Goal: Book appointment/travel/reservation

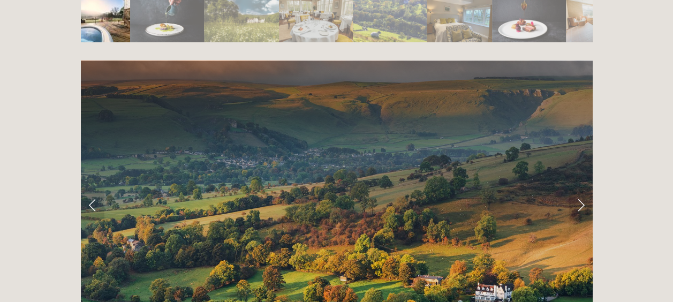
scroll to position [2034, 0]
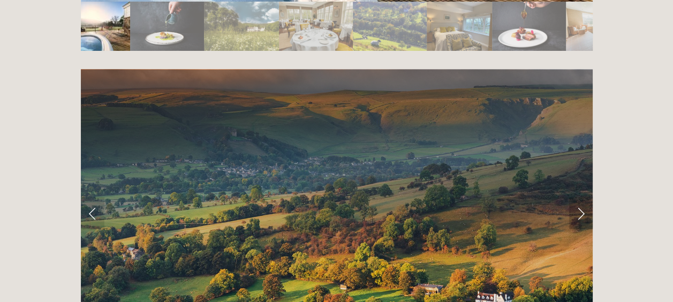
click at [579, 197] on link "Next Slide" at bounding box center [581, 213] width 24 height 32
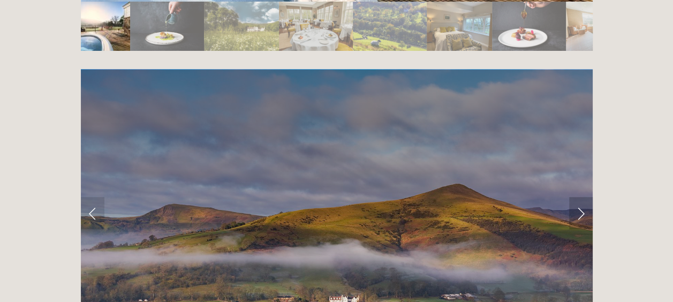
click at [577, 197] on link "Next Slide" at bounding box center [581, 213] width 24 height 32
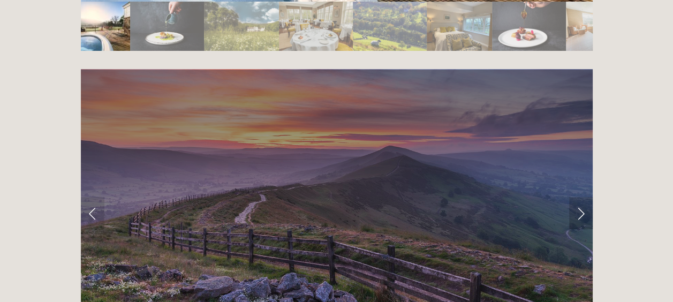
click at [577, 197] on link "Next Slide" at bounding box center [581, 213] width 24 height 32
click at [580, 197] on link "Next Slide" at bounding box center [581, 213] width 24 height 32
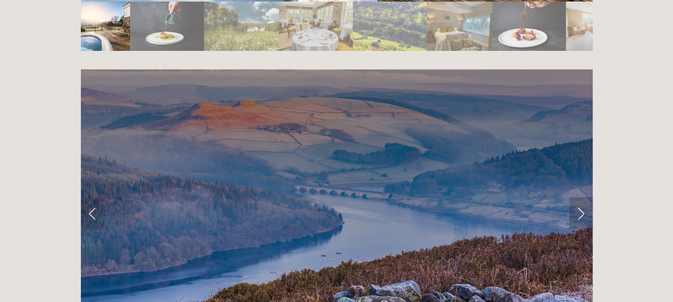
click at [580, 197] on link "Next Slide" at bounding box center [581, 213] width 24 height 32
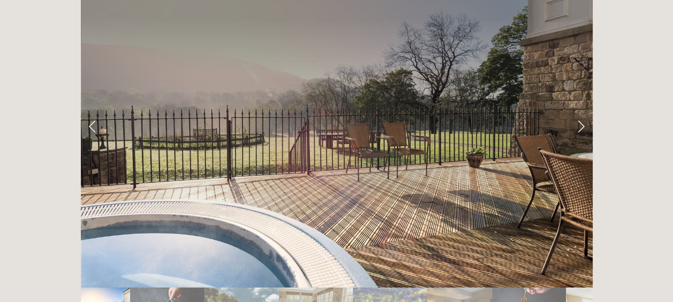
scroll to position [1713, 0]
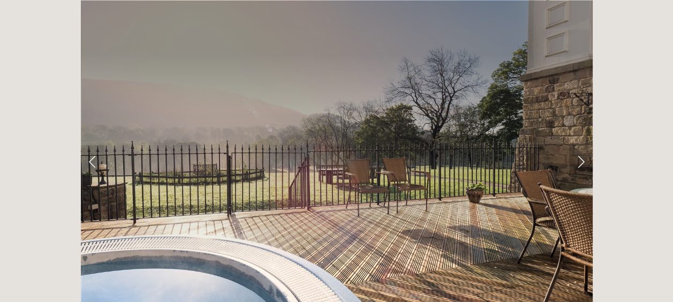
click at [580, 145] on link "Next Slide" at bounding box center [581, 161] width 24 height 32
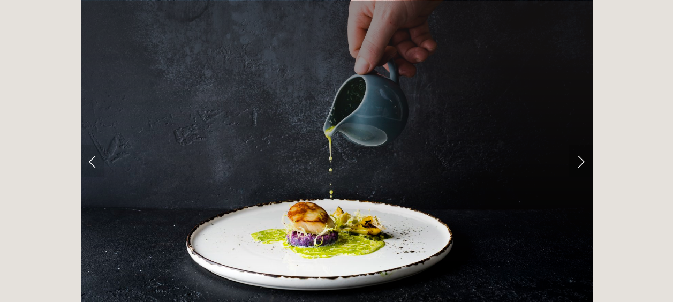
click at [580, 145] on link "Next Slide" at bounding box center [581, 161] width 24 height 32
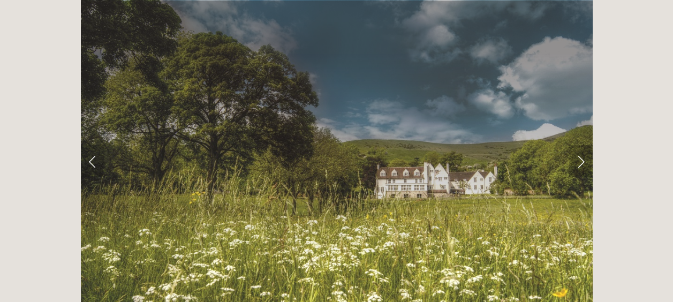
click at [579, 145] on link "Next Slide" at bounding box center [581, 161] width 24 height 32
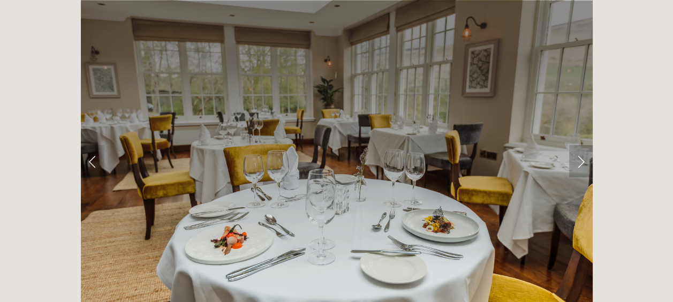
click at [579, 145] on link "Next Slide" at bounding box center [581, 161] width 24 height 32
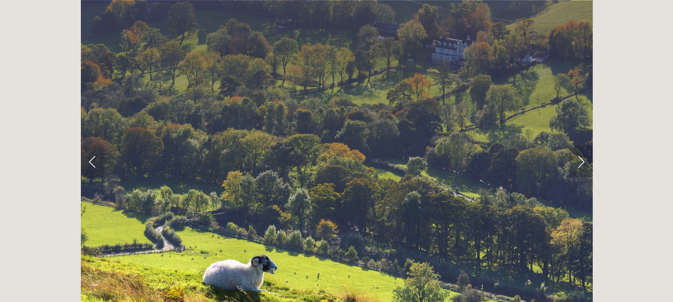
click at [579, 145] on link "Next Slide" at bounding box center [581, 161] width 24 height 32
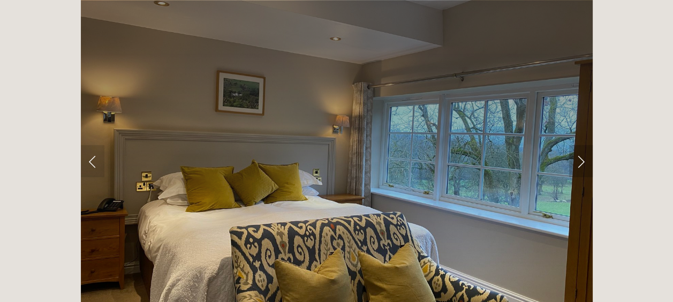
click at [579, 145] on link "Next Slide" at bounding box center [581, 161] width 24 height 32
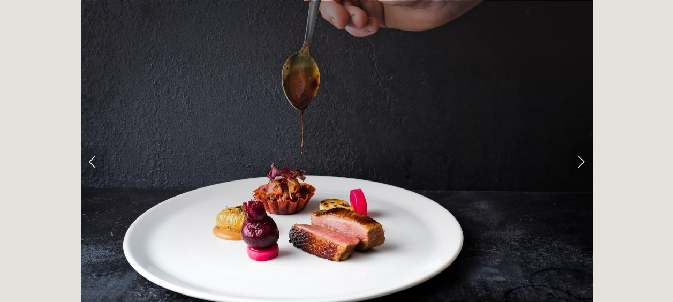
click at [579, 145] on link "Next Slide" at bounding box center [581, 161] width 24 height 32
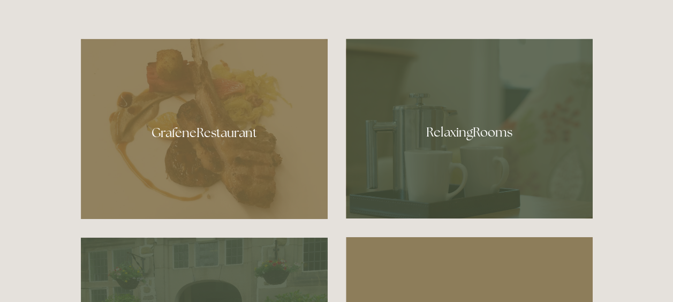
scroll to position [535, 0]
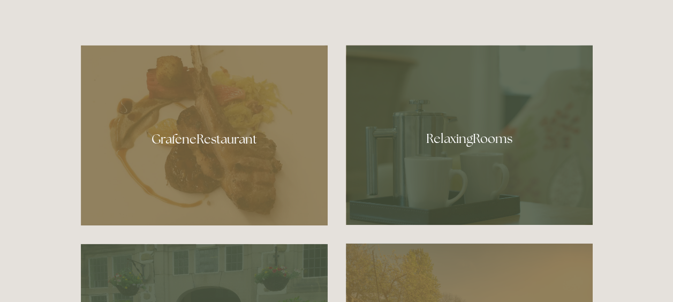
click at [200, 138] on div at bounding box center [204, 135] width 247 height 180
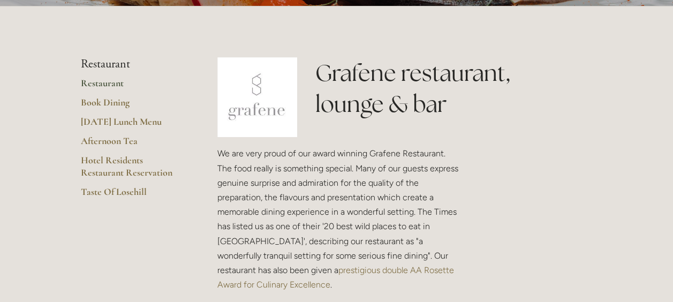
scroll to position [214, 0]
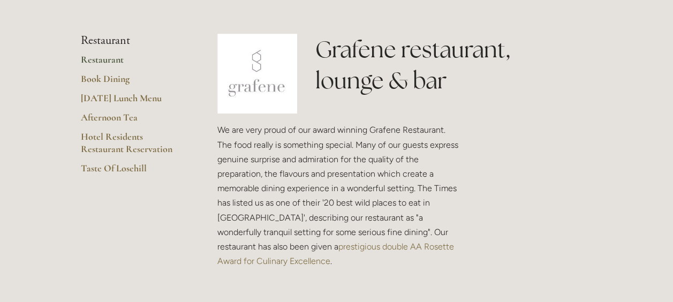
click at [99, 58] on link "Restaurant" at bounding box center [132, 63] width 102 height 19
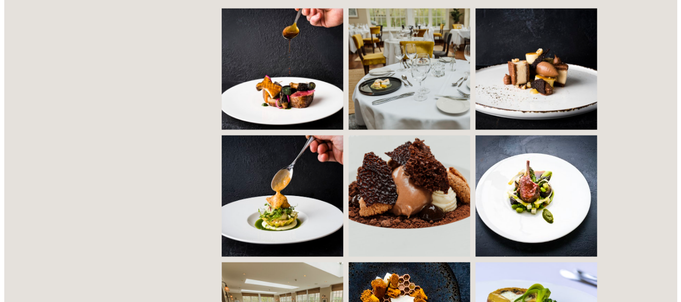
scroll to position [803, 0]
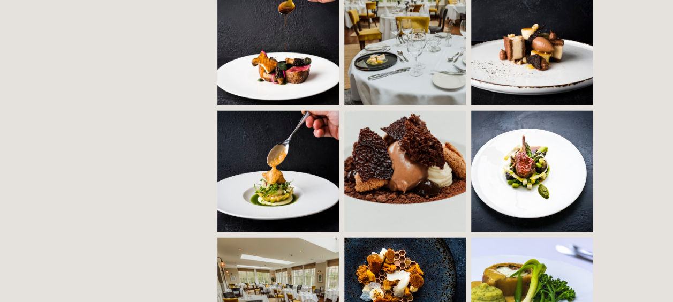
click at [287, 60] on img at bounding box center [286, 43] width 185 height 121
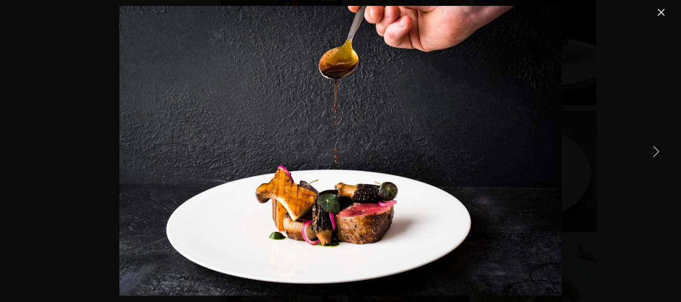
click at [654, 147] on link "Next Item" at bounding box center [656, 151] width 24 height 24
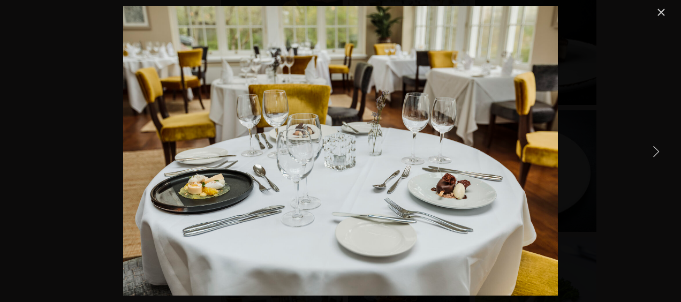
click at [654, 147] on link "Next Item" at bounding box center [656, 151] width 24 height 24
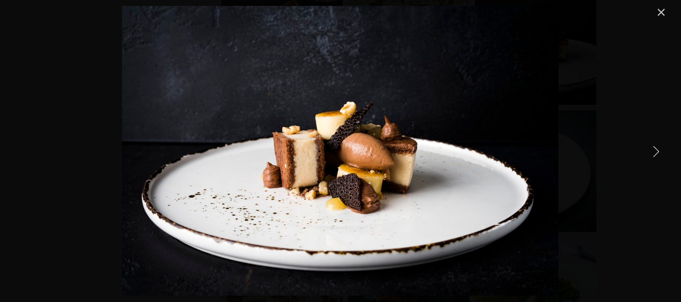
click at [654, 147] on link "Next Item" at bounding box center [656, 151] width 24 height 24
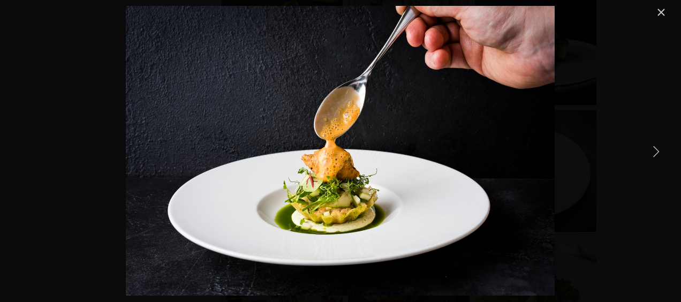
click at [654, 147] on link "Next Item" at bounding box center [656, 151] width 24 height 24
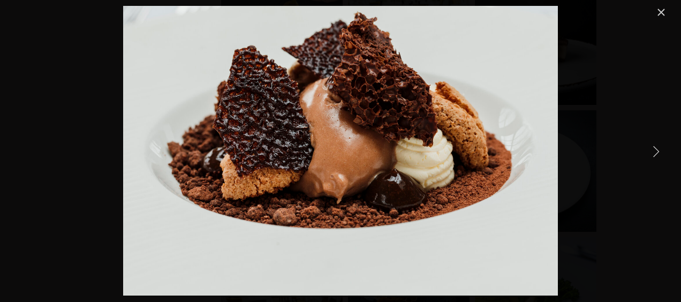
click at [654, 147] on link "Next Item" at bounding box center [656, 151] width 24 height 24
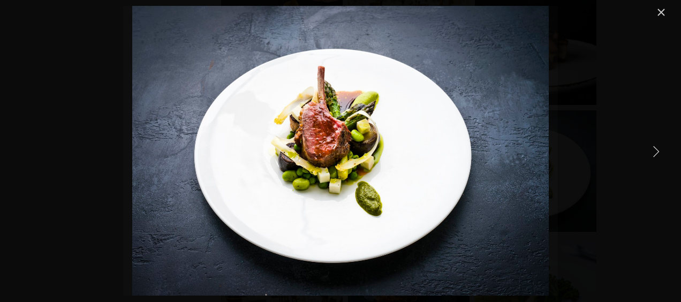
click at [654, 147] on link "Next Item" at bounding box center [656, 151] width 24 height 24
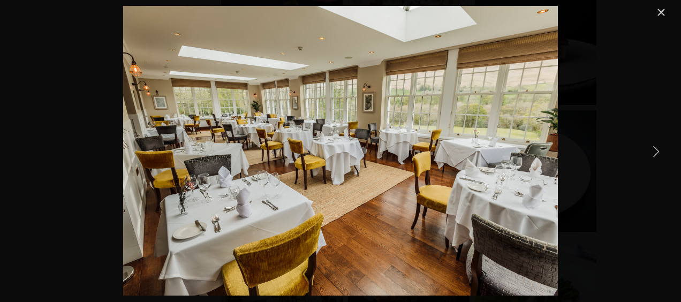
click at [654, 147] on link "Next Item" at bounding box center [656, 151] width 24 height 24
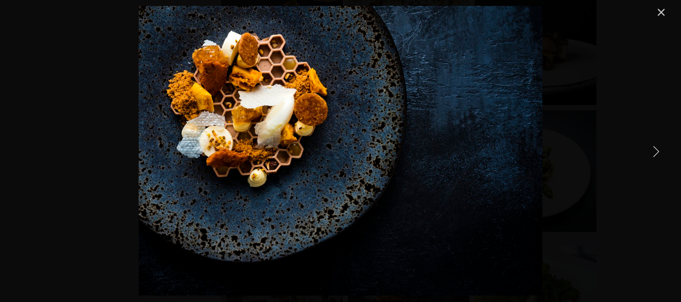
click at [654, 147] on link "Next Item" at bounding box center [656, 151] width 24 height 24
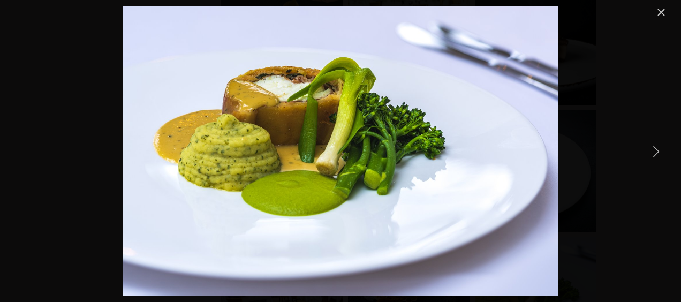
click at [654, 147] on link "Next Item" at bounding box center [656, 151] width 24 height 24
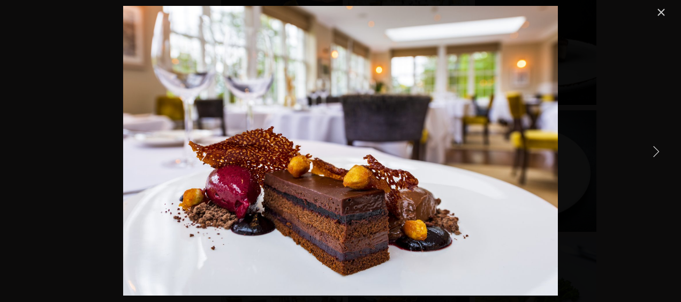
click at [654, 147] on link "Next Item" at bounding box center [656, 151] width 24 height 24
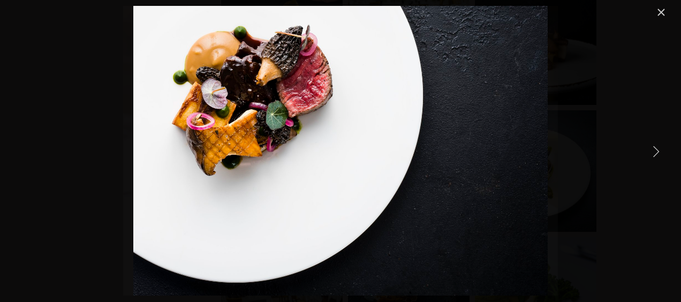
click at [654, 147] on link "Next Item" at bounding box center [656, 151] width 24 height 24
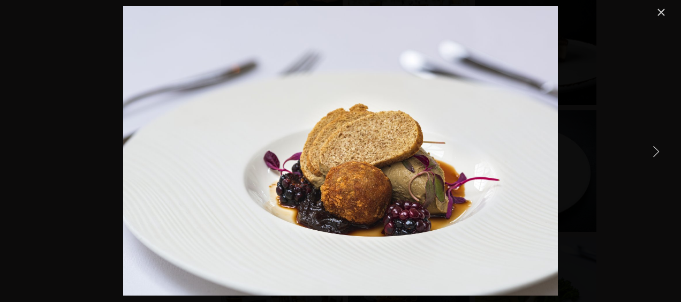
click at [654, 147] on link "Next Item" at bounding box center [656, 151] width 24 height 24
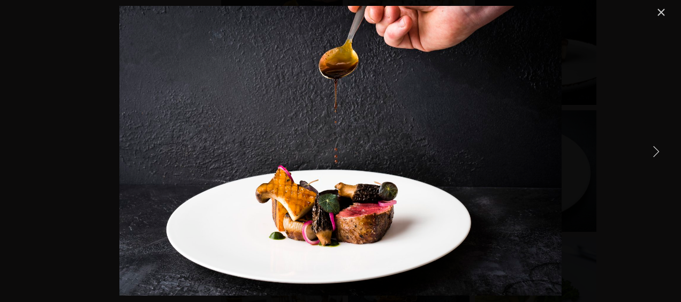
click at [654, 147] on link "Next Item" at bounding box center [656, 151] width 24 height 24
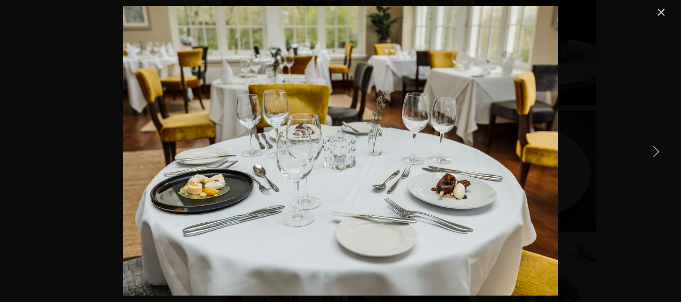
click at [653, 147] on link "Next Item" at bounding box center [656, 151] width 24 height 24
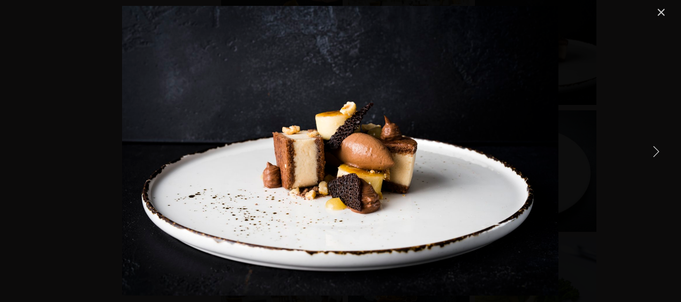
click at [663, 11] on link "Close" at bounding box center [661, 12] width 13 height 13
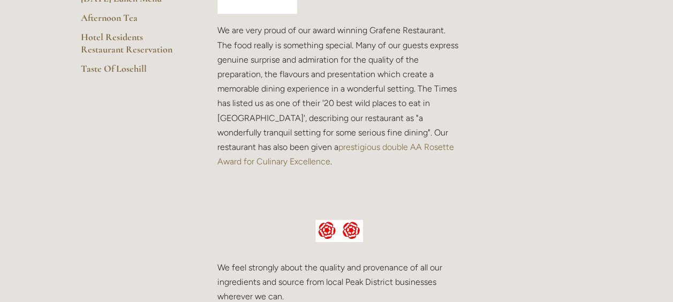
scroll to position [183, 0]
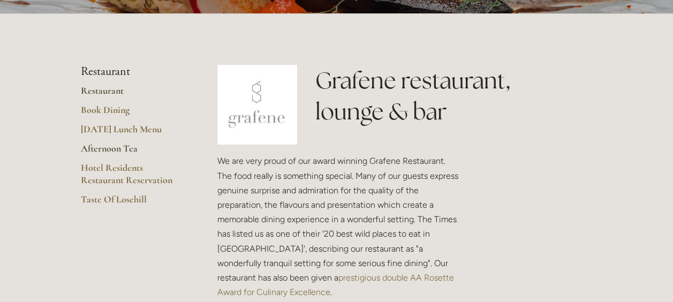
click at [96, 148] on link "Afternoon Tea" at bounding box center [132, 151] width 102 height 19
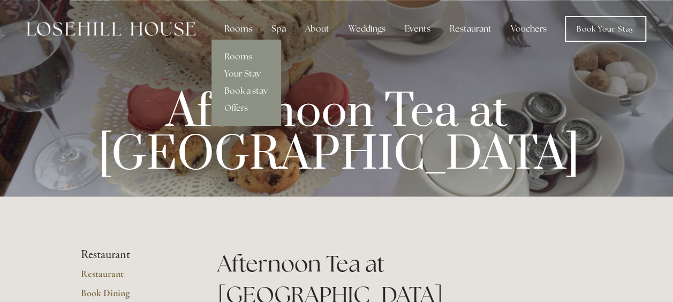
click at [246, 27] on div "Rooms" at bounding box center [238, 28] width 45 height 21
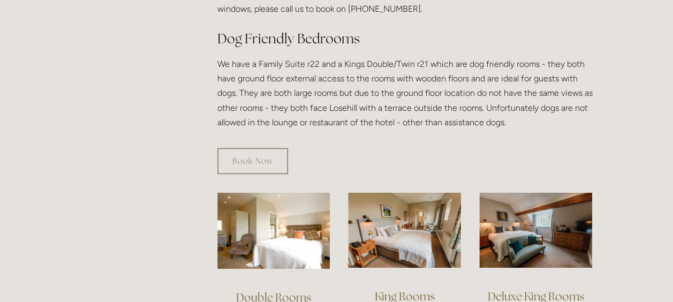
scroll to position [642, 0]
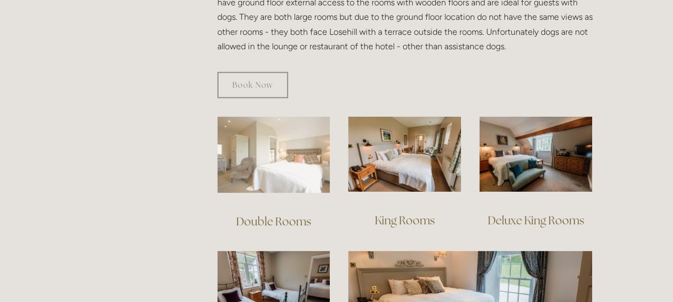
click at [289, 158] on img at bounding box center [273, 154] width 113 height 77
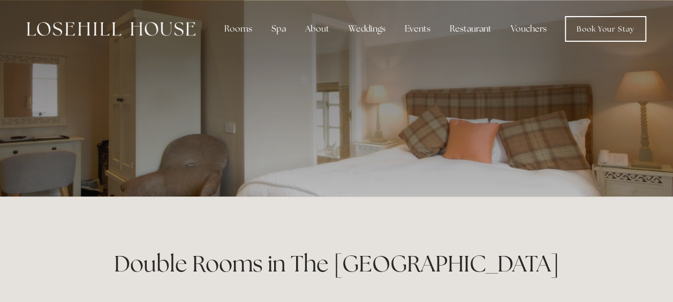
click at [408, 120] on p at bounding box center [336, 112] width 477 height 43
click at [354, 128] on p at bounding box center [336, 112] width 477 height 43
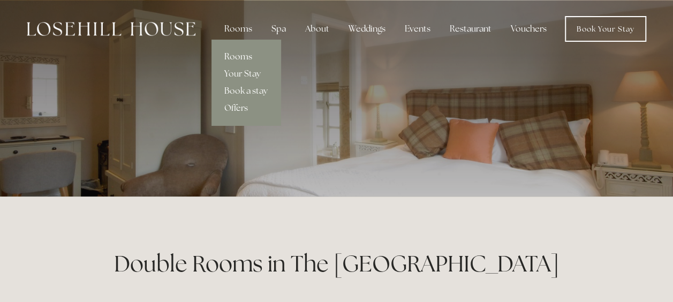
click at [235, 55] on link "Rooms" at bounding box center [245, 56] width 69 height 17
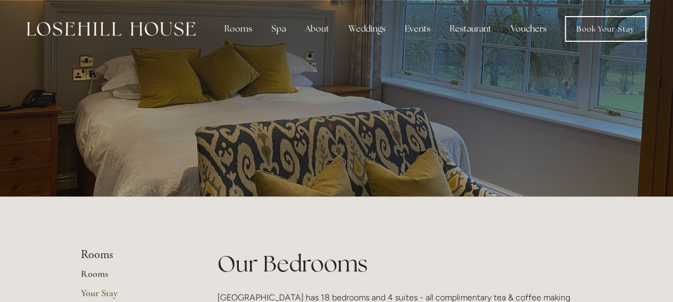
click at [619, 102] on div at bounding box center [336, 98] width 673 height 196
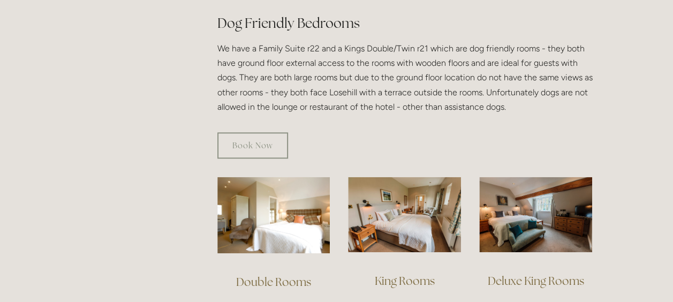
scroll to position [642, 0]
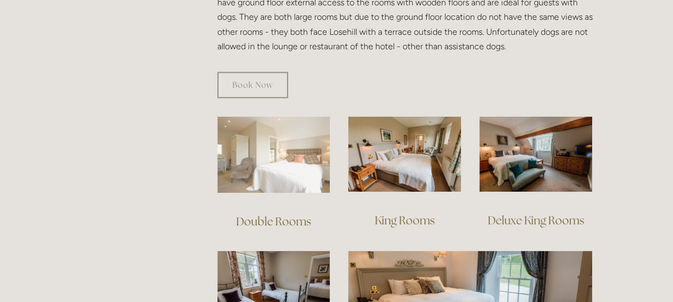
click at [277, 169] on img at bounding box center [273, 154] width 113 height 77
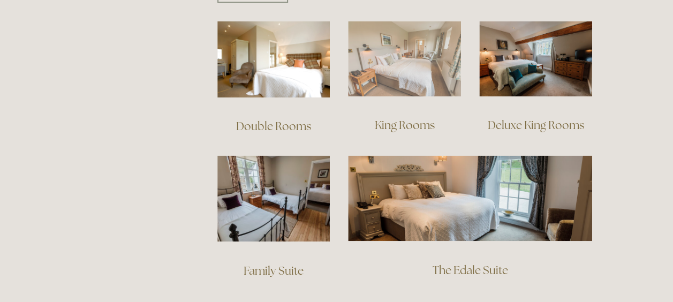
scroll to position [747, 0]
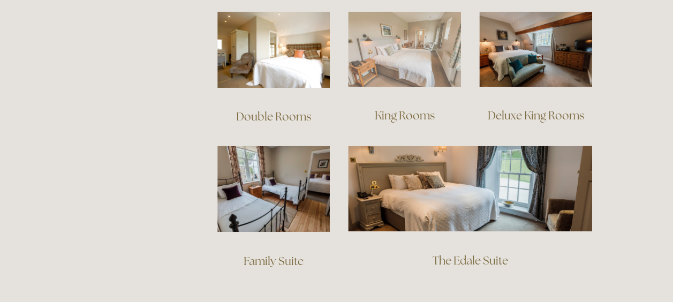
click at [401, 47] on img at bounding box center [404, 48] width 113 height 75
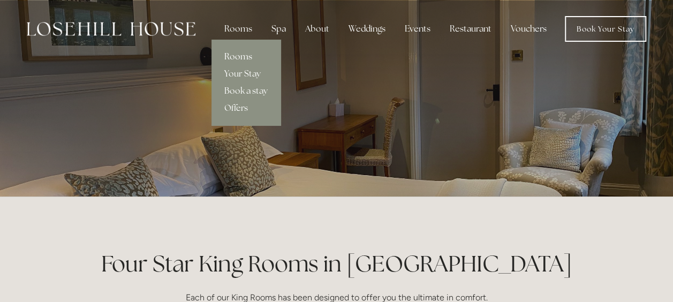
click at [238, 54] on link "Rooms" at bounding box center [245, 56] width 69 height 17
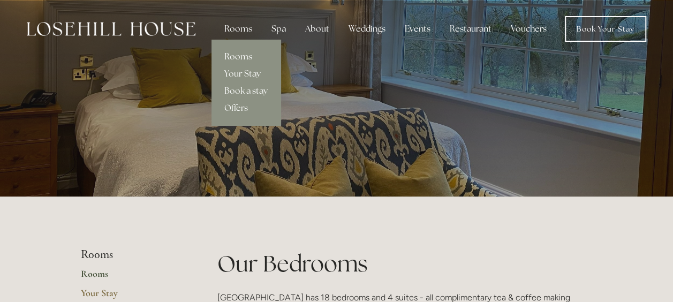
click at [241, 55] on link "Rooms" at bounding box center [245, 56] width 69 height 17
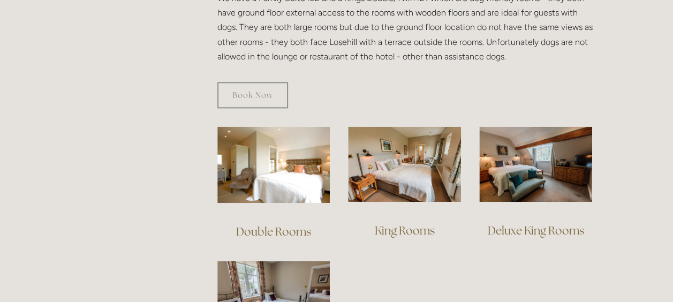
scroll to position [642, 0]
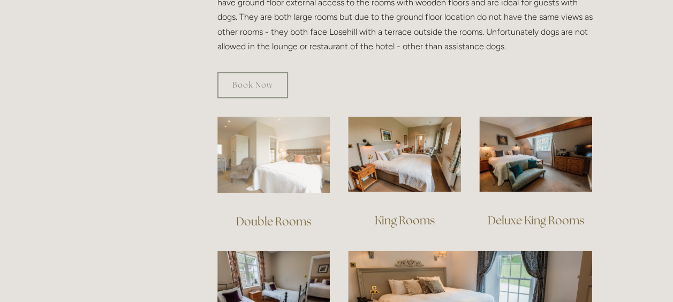
click at [275, 161] on img at bounding box center [273, 154] width 113 height 77
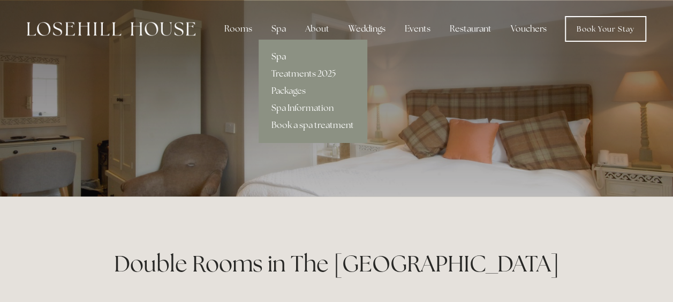
click at [281, 56] on link "Spa" at bounding box center [312, 56] width 108 height 17
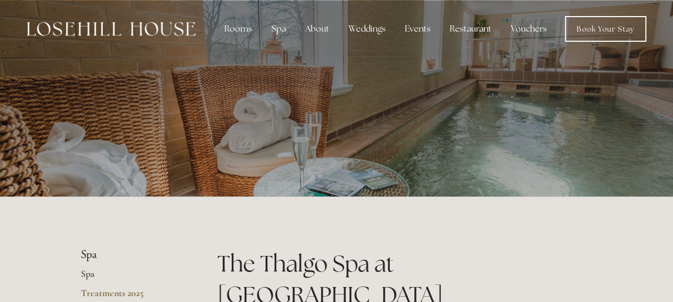
click at [543, 27] on link "Vouchers" at bounding box center [528, 28] width 53 height 21
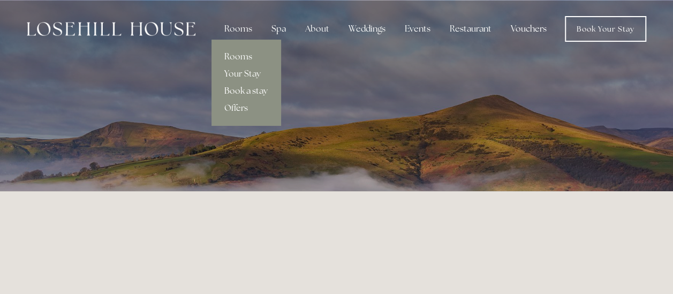
click at [252, 89] on link "Book a stay" at bounding box center [245, 90] width 69 height 17
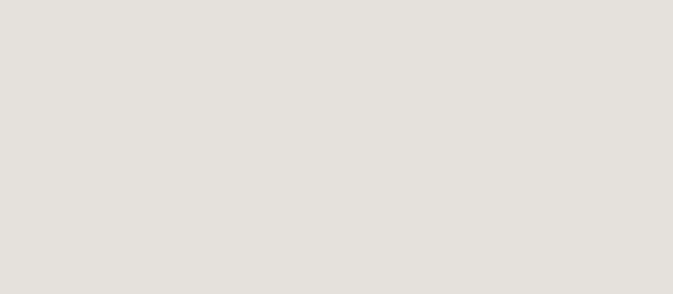
scroll to position [467, 0]
